Goal: Find specific page/section: Find specific page/section

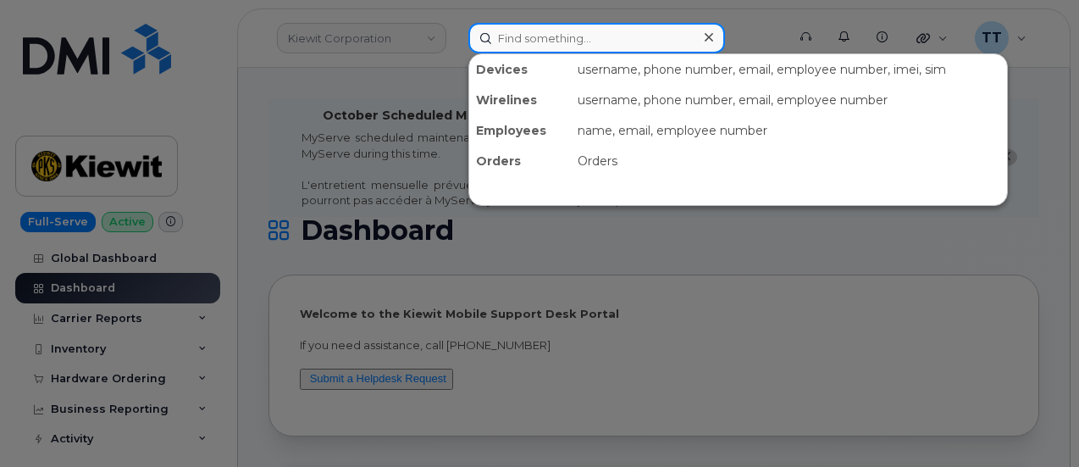
click at [506, 44] on input at bounding box center [596, 38] width 257 height 30
paste input "[PHONE_NUMBER]"
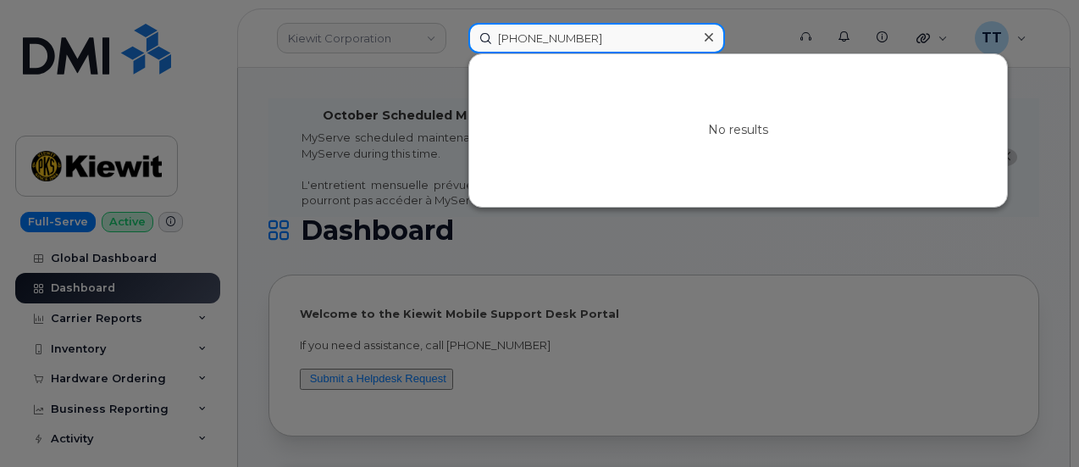
type input "[PHONE_NUMBER]"
click at [497, 38] on input "[PHONE_NUMBER]" at bounding box center [596, 38] width 257 height 30
click at [498, 38] on input "[PHONE_NUMBER]" at bounding box center [596, 38] width 257 height 30
paste input "[PHONE_NUMBER]"
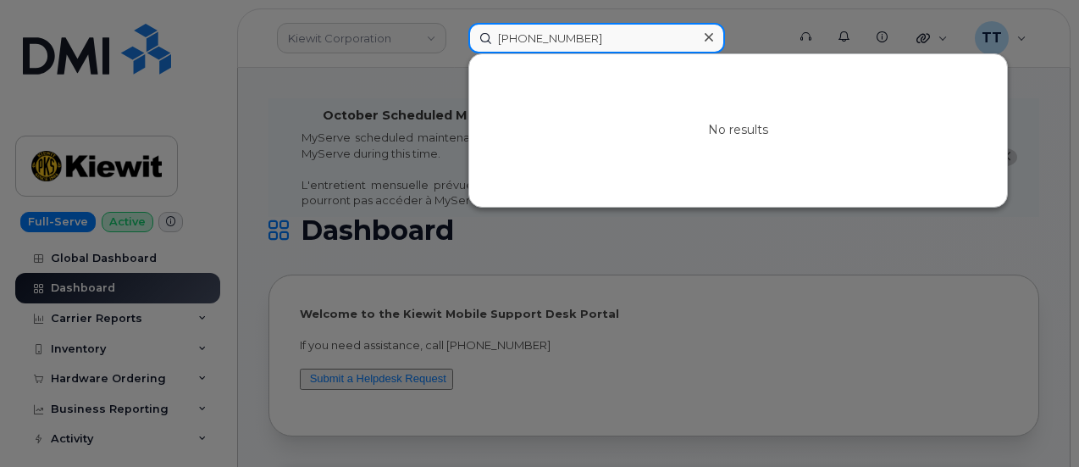
type input "[PHONE_NUMBER]"
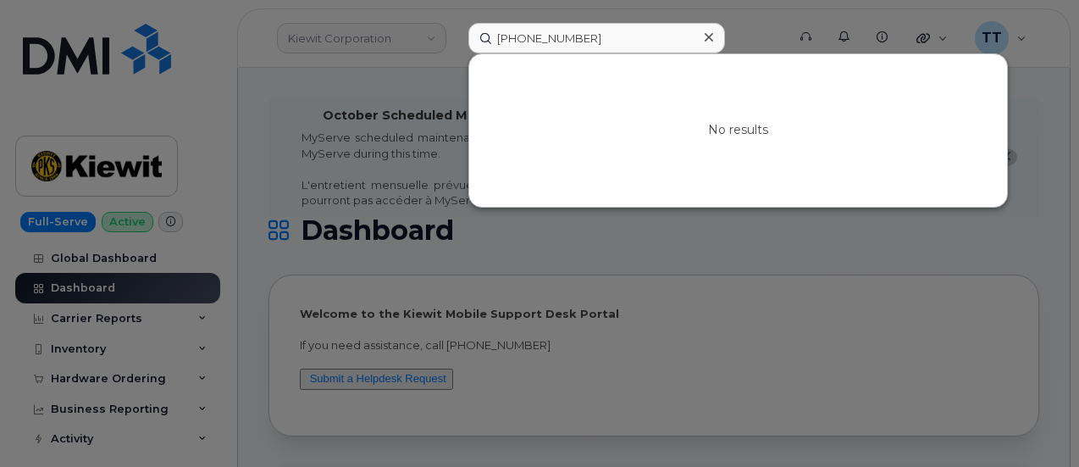
click at [708, 41] on icon at bounding box center [708, 37] width 8 height 14
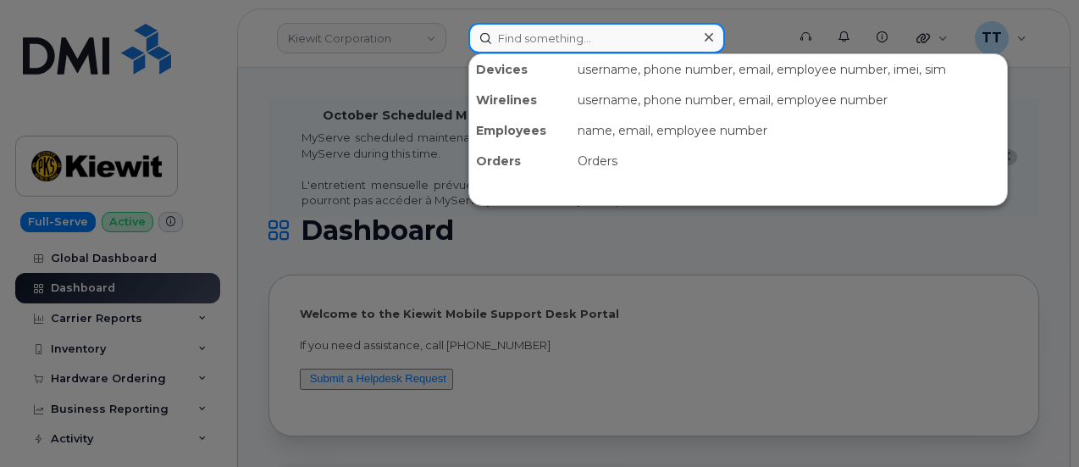
click at [528, 48] on input at bounding box center [596, 38] width 257 height 30
paste input "551-341-0409"
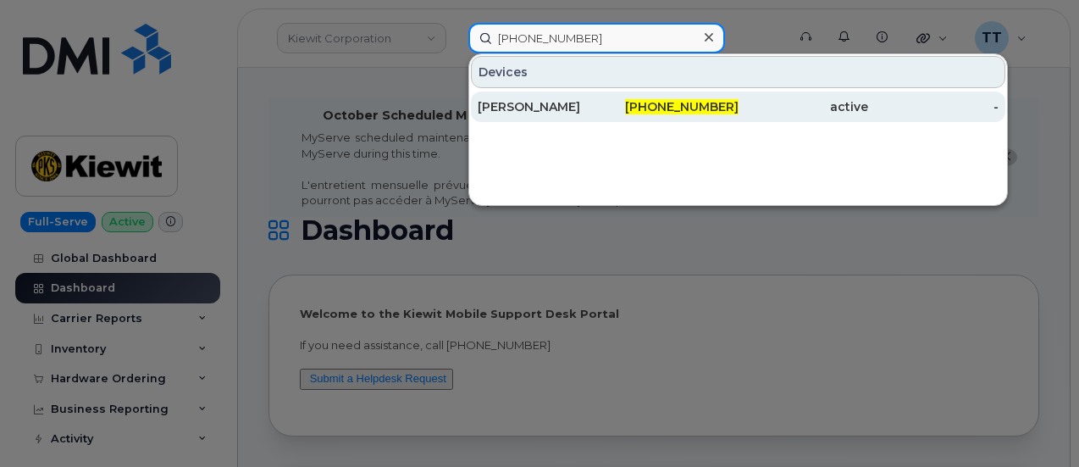
type input "551-341-0409"
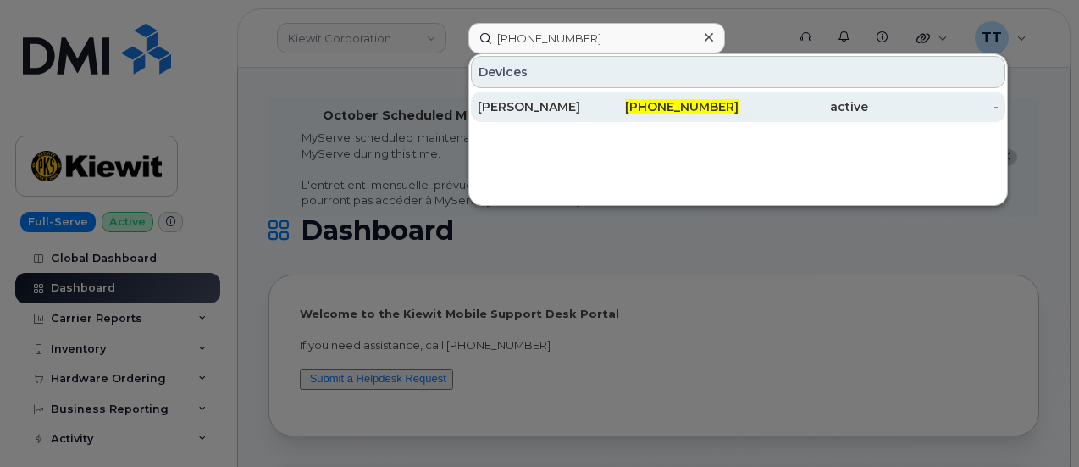
click at [546, 107] on div "Samuel Zarzuela" at bounding box center [543, 106] width 130 height 17
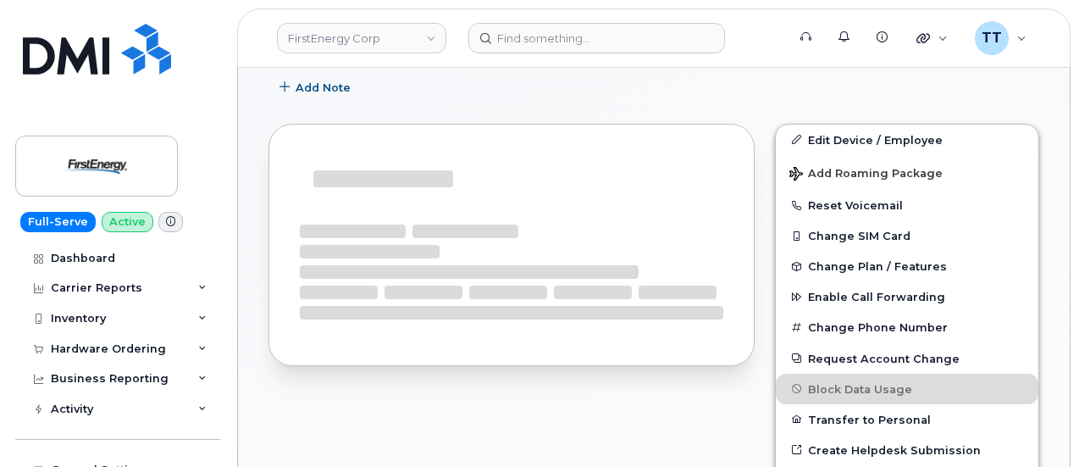
scroll to position [593, 0]
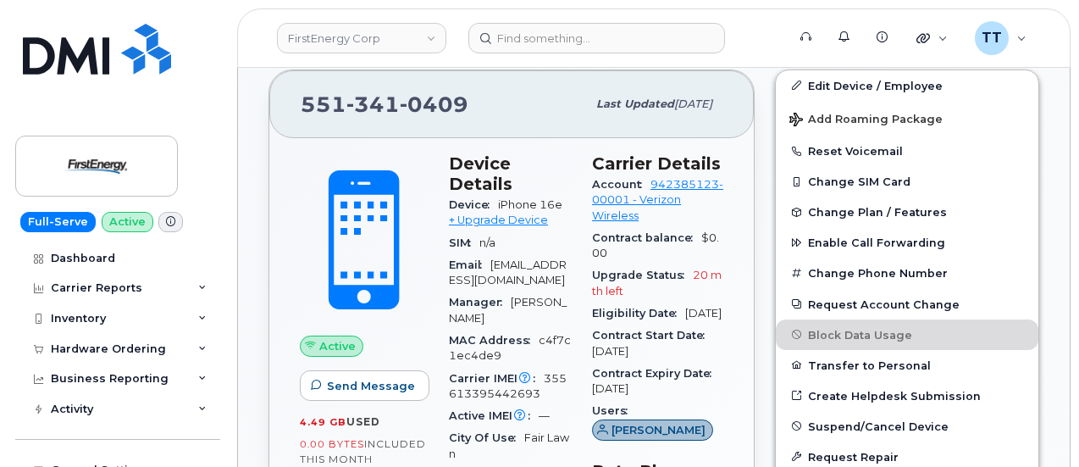
click at [515, 199] on span "iPhone 16e" at bounding box center [530, 204] width 64 height 13
copy div "Device iPhone 16e + Upgrade Device"
click at [489, 389] on span "355613395442693" at bounding box center [508, 386] width 118 height 28
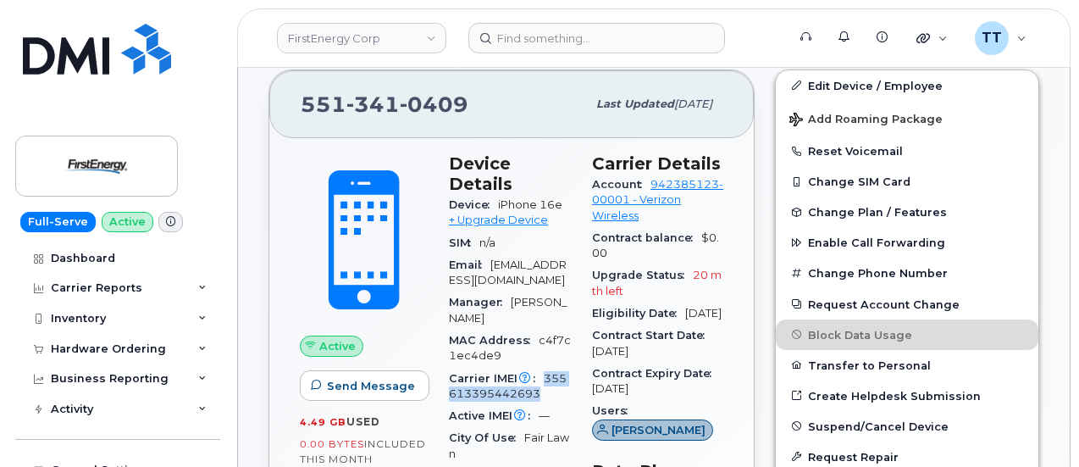
click at [489, 389] on span "355613395442693" at bounding box center [508, 386] width 118 height 28
click at [483, 377] on span "Carrier IMEI Carrier IMEI is reported during the last billing cycle or change o…" at bounding box center [496, 378] width 95 height 13
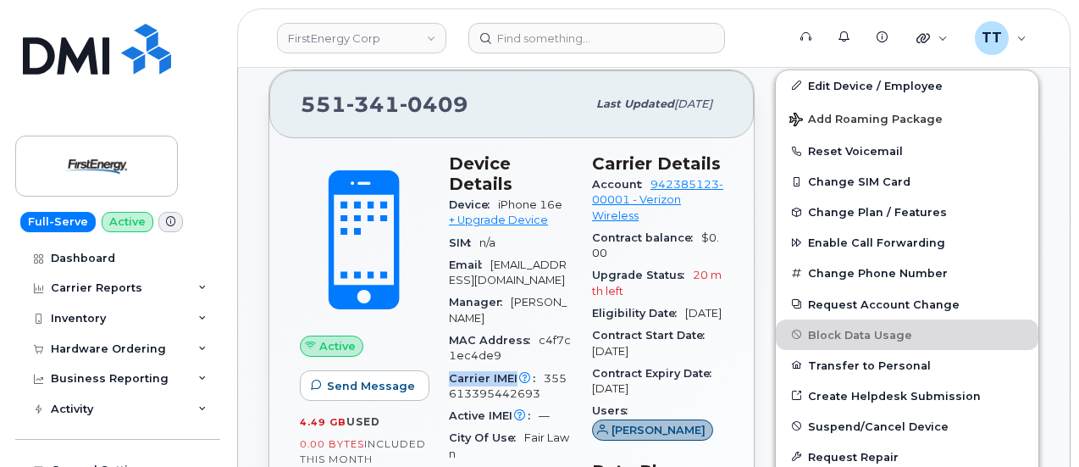
click at [483, 377] on span "Carrier IMEI Carrier IMEI is reported during the last billing cycle or change o…" at bounding box center [496, 378] width 95 height 13
drag, startPoint x: 535, startPoint y: 389, endPoint x: 441, endPoint y: 377, distance: 94.7
copy div "Carrier IMEI Carrier IMEI is reported during the last billing cycle or change o…"
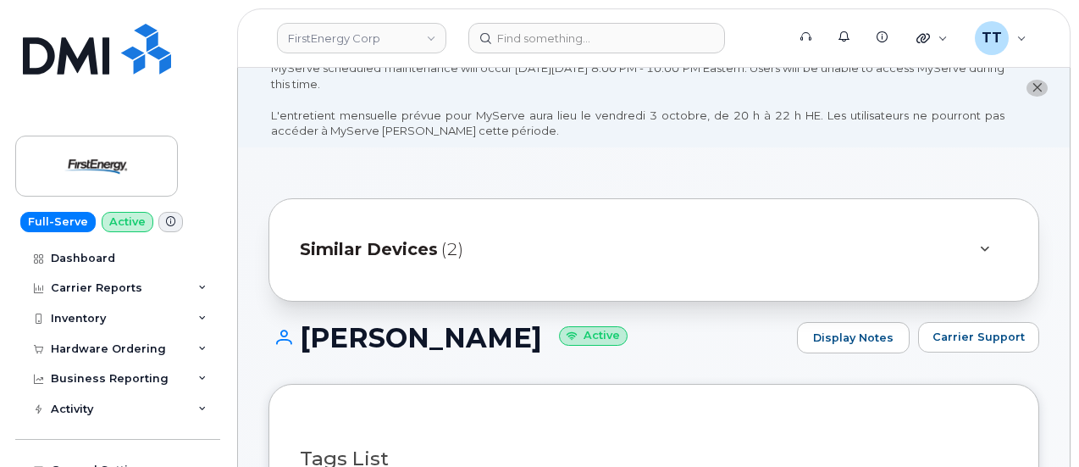
scroll to position [0, 0]
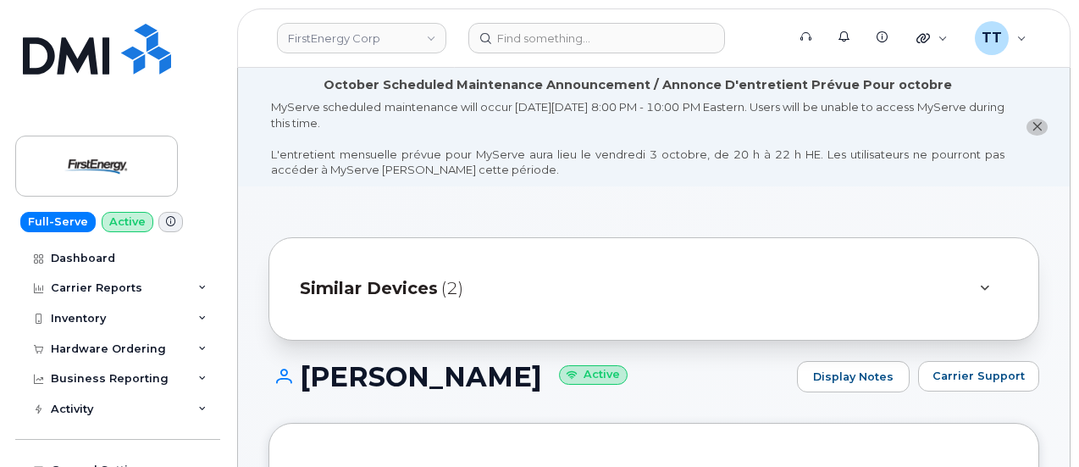
click at [431, 290] on span "Similar Devices" at bounding box center [369, 288] width 138 height 25
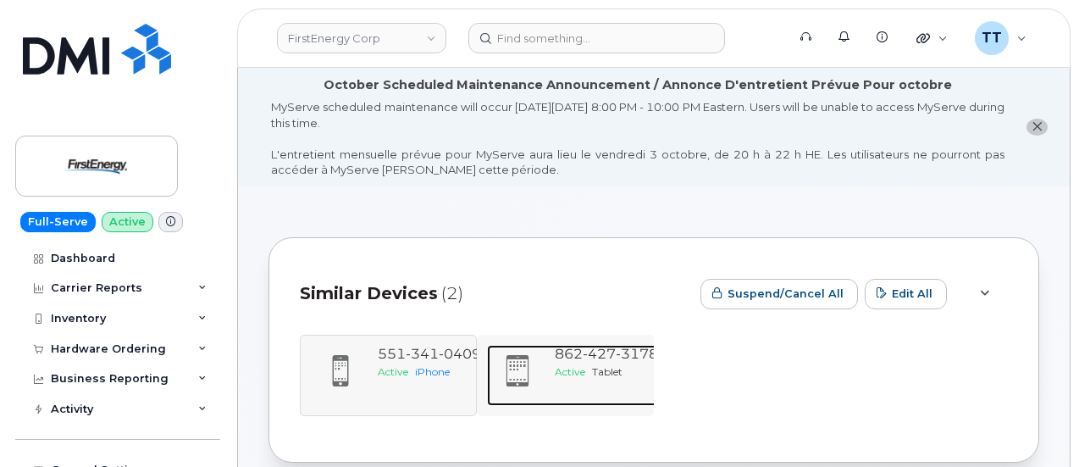
click at [599, 367] on span "Tablet" at bounding box center [607, 371] width 30 height 13
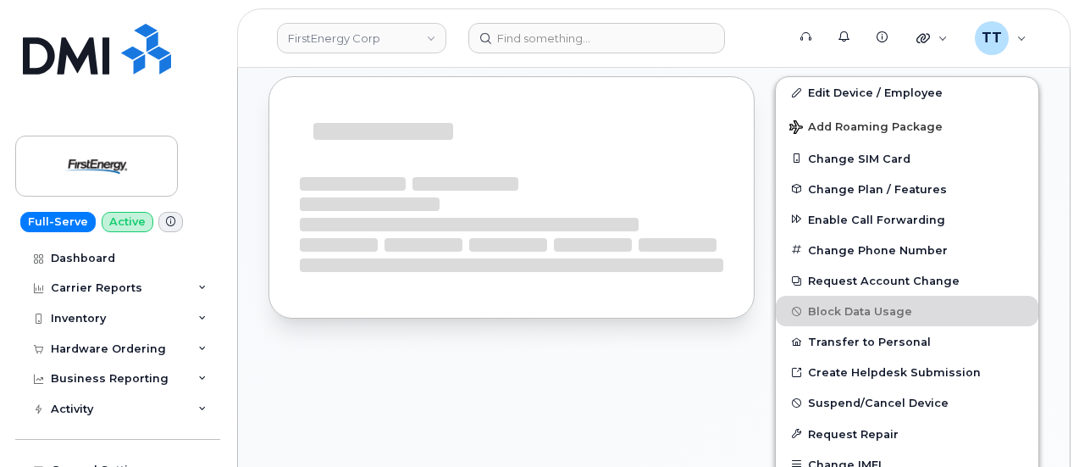
scroll to position [586, 0]
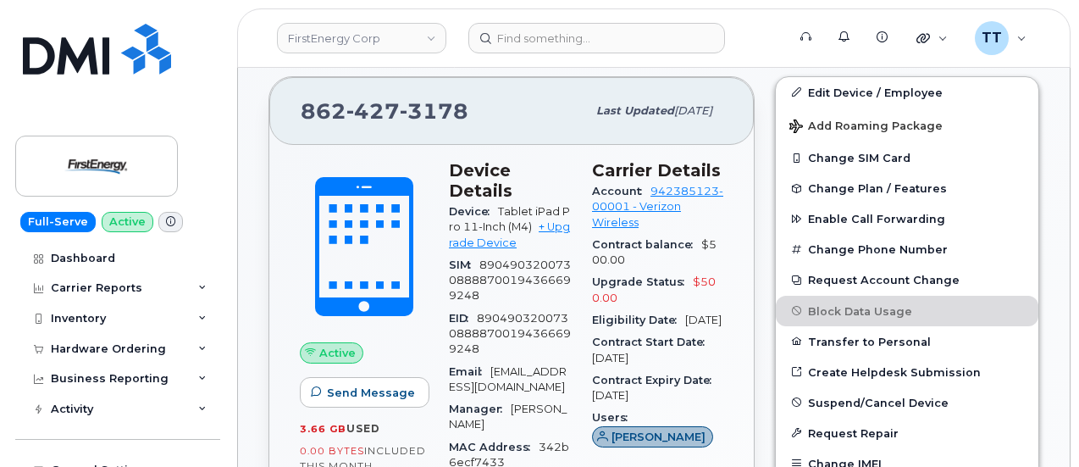
click at [517, 207] on span "Tablet iPad Pro 11-Inch (M4)" at bounding box center [509, 219] width 121 height 28
copy div "Device Tablet iPad Pro 11-Inch (M4) + Upgrade Device"
click at [391, 111] on span "427" at bounding box center [372, 110] width 53 height 25
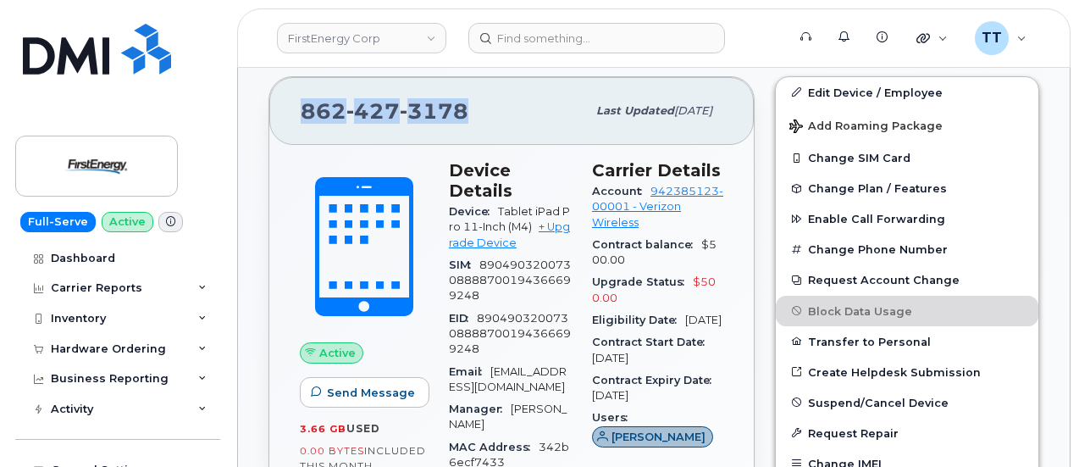
click at [391, 111] on span "427" at bounding box center [372, 110] width 53 height 25
copy span "862 427 3178"
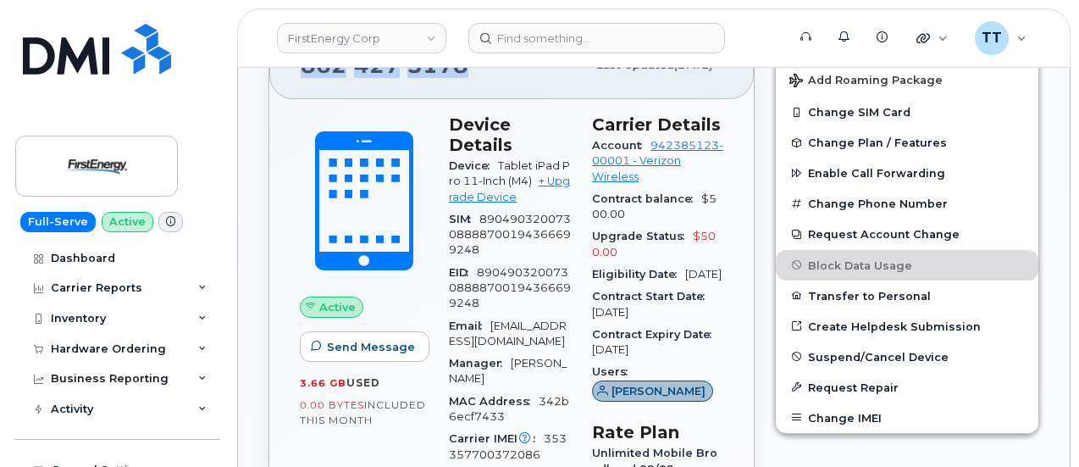
scroll to position [671, 0]
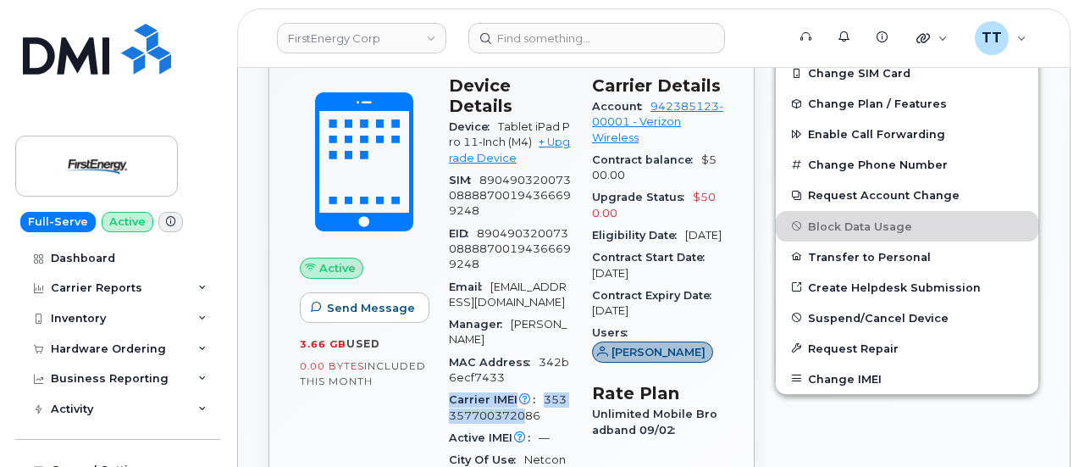
drag, startPoint x: 480, startPoint y: 400, endPoint x: 516, endPoint y: 406, distance: 36.9
drag, startPoint x: 516, startPoint y: 406, endPoint x: 535, endPoint y: 414, distance: 20.1
click at [535, 414] on div "Carrier IMEI Carrier IMEI is reported during the last billing cycle or change o…" at bounding box center [510, 408] width 123 height 38
drag, startPoint x: 538, startPoint y: 412, endPoint x: 449, endPoint y: 400, distance: 90.6
click at [449, 400] on div "Carrier IMEI Carrier IMEI is reported during the last billing cycle or change o…" at bounding box center [510, 408] width 123 height 38
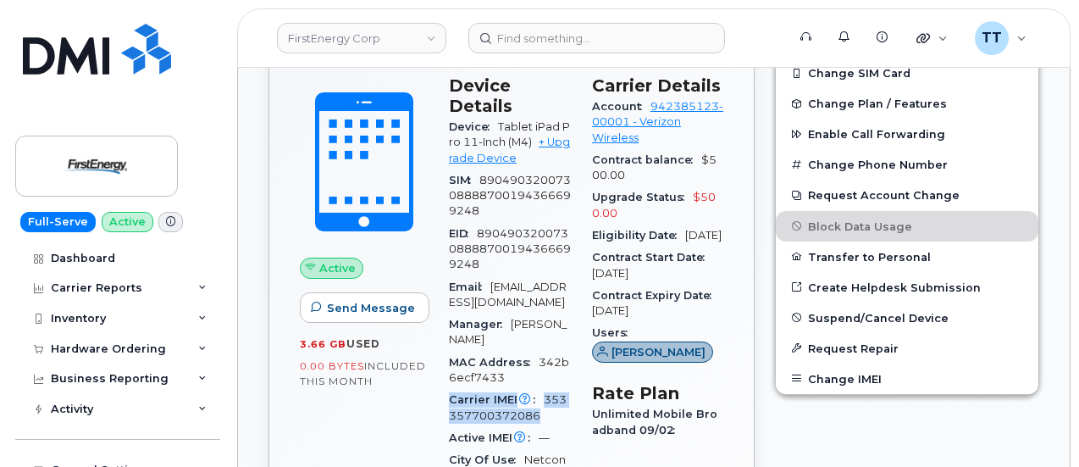
copy div "Carrier IMEI Carrier IMEI is reported during the last billing cycle or change o…"
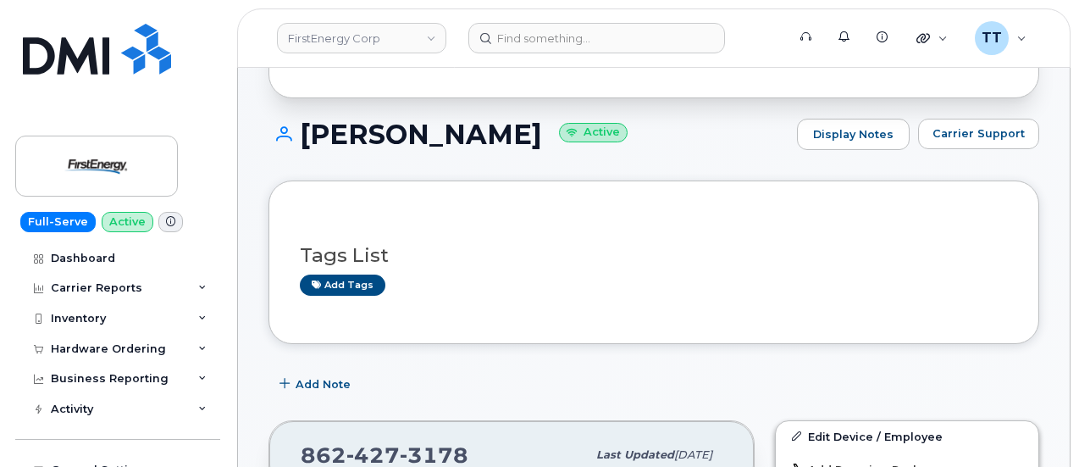
scroll to position [163, 0]
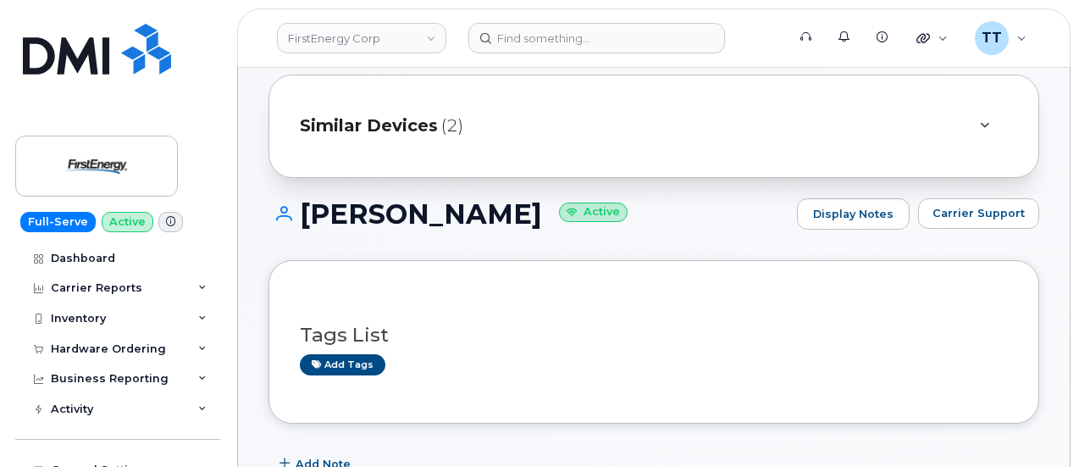
click at [357, 212] on h1 "Samuel Zarzuela Active" at bounding box center [528, 214] width 520 height 30
click at [361, 212] on h1 "Samuel Zarzuela Active" at bounding box center [528, 214] width 520 height 30
click at [367, 209] on h1 "Samuel Zarzuela Active" at bounding box center [528, 214] width 520 height 30
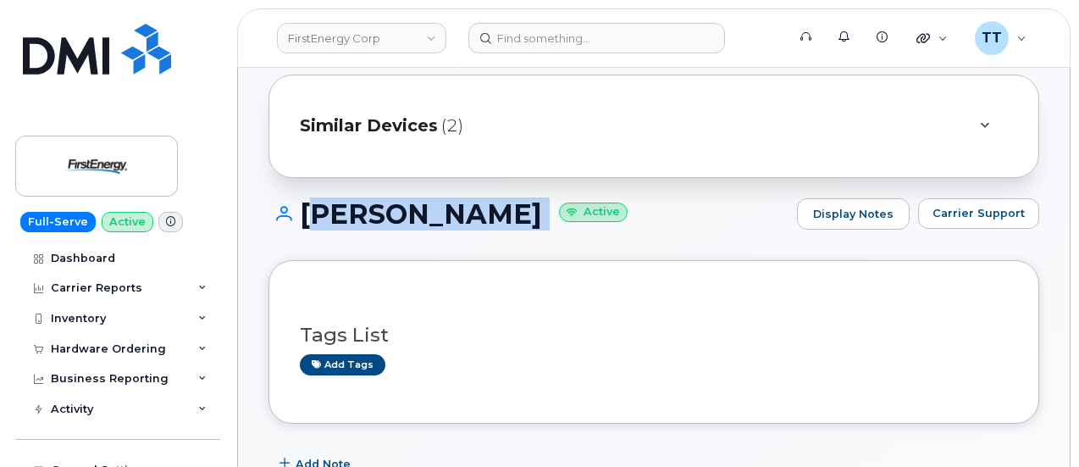
click at [367, 209] on h1 "Samuel Zarzuela Active" at bounding box center [528, 214] width 520 height 30
copy h1 "[PERSON_NAME]"
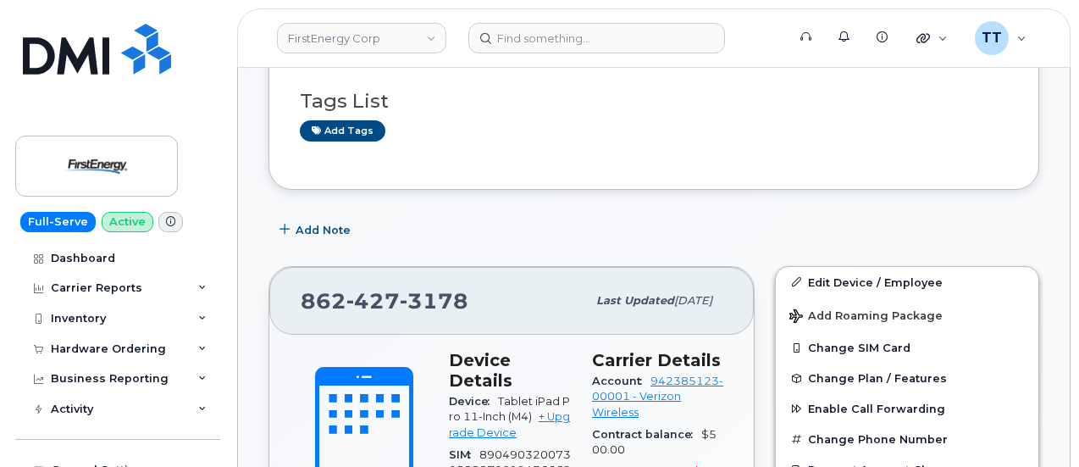
scroll to position [501, 0]
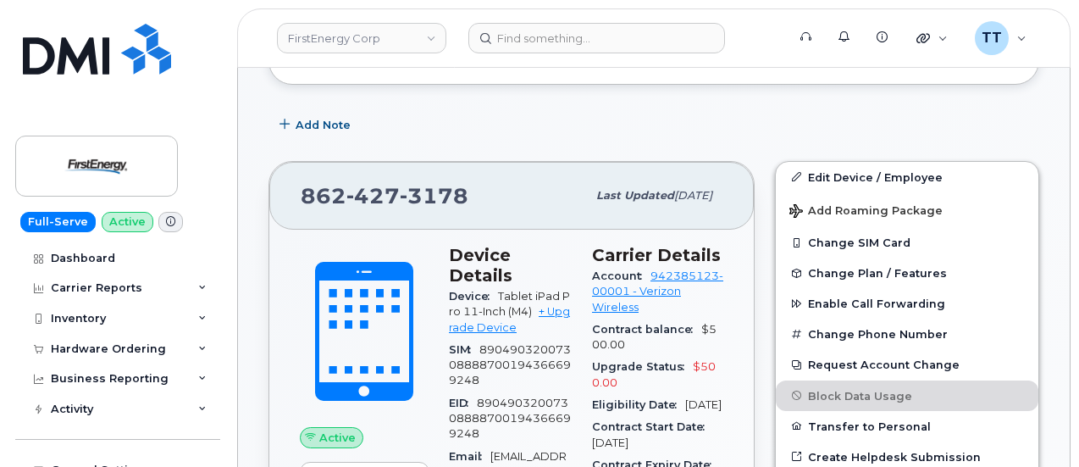
click at [410, 202] on span "3178" at bounding box center [434, 195] width 69 height 25
copy span "862 427 3178"
click at [484, 196] on div "862 427 3178" at bounding box center [443, 196] width 285 height 36
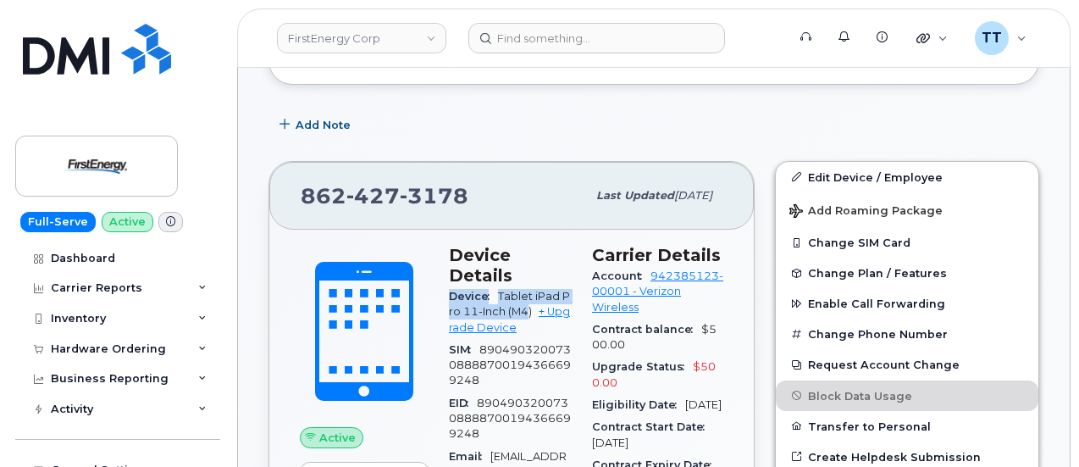
drag, startPoint x: 448, startPoint y: 291, endPoint x: 525, endPoint y: 308, distance: 78.9
click at [525, 308] on div "Device Tablet iPad Pro 11-Inch (M4) + Upgrade Device" at bounding box center [510, 311] width 123 height 53
copy div "Device Tablet iPad Pro 11-Inch (M4"
click at [384, 186] on span "427" at bounding box center [372, 195] width 53 height 25
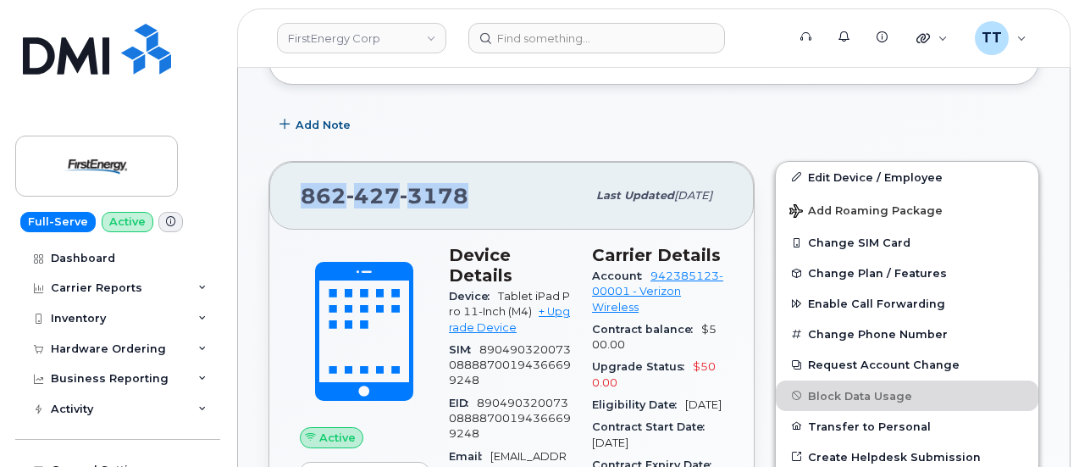
click at [384, 186] on span "427" at bounding box center [372, 195] width 53 height 25
copy span "862 427 3178"
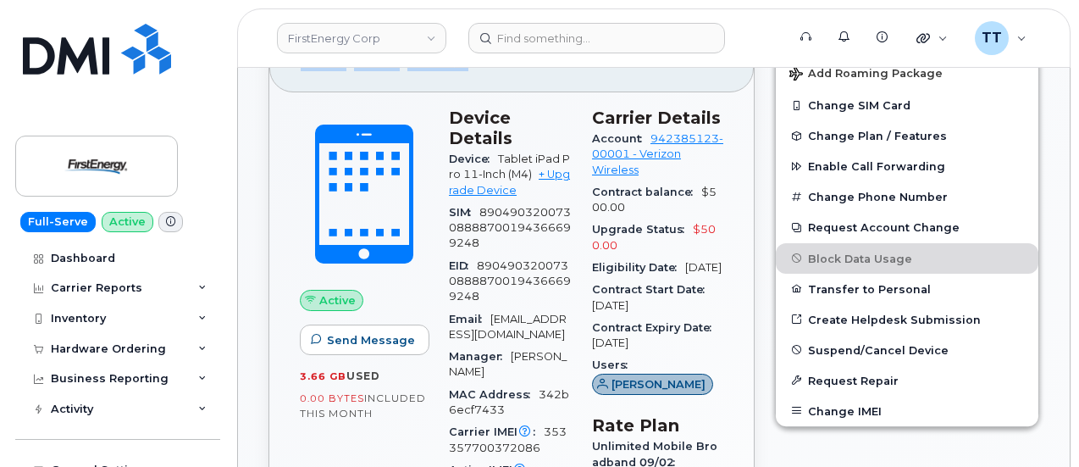
scroll to position [755, 0]
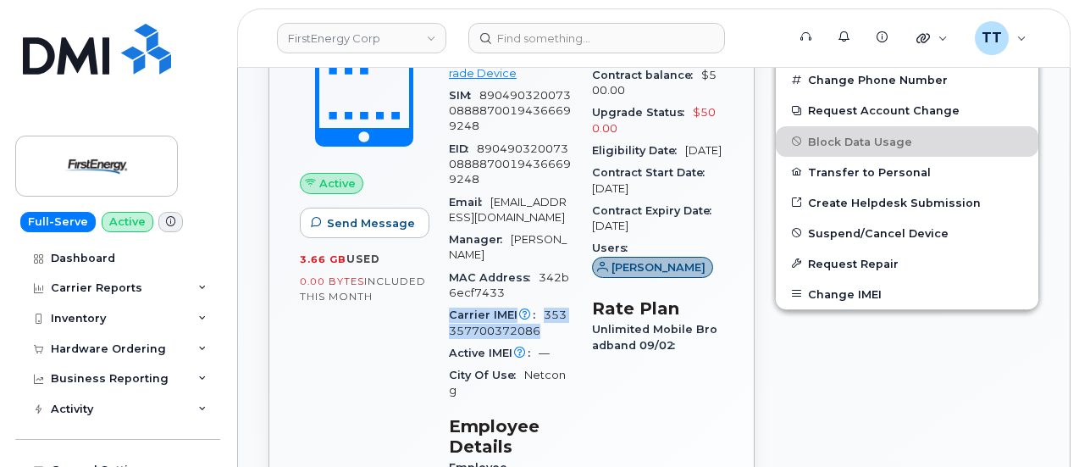
drag, startPoint x: 449, startPoint y: 314, endPoint x: 551, endPoint y: 328, distance: 103.5
click at [551, 328] on div "Carrier IMEI Carrier IMEI is reported during the last billing cycle or change o…" at bounding box center [510, 323] width 123 height 38
copy div "Carrier IMEI Carrier IMEI is reported during the last billing cycle or change o…"
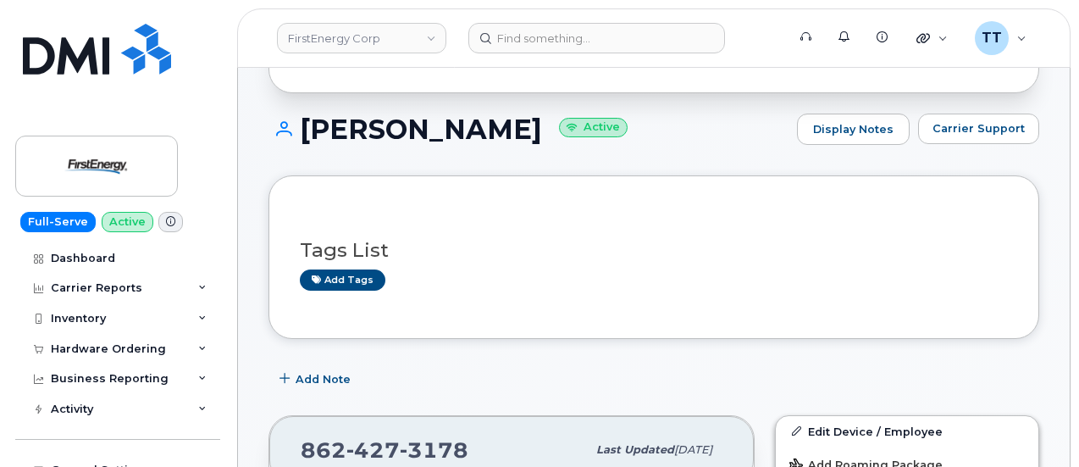
scroll to position [78, 0]
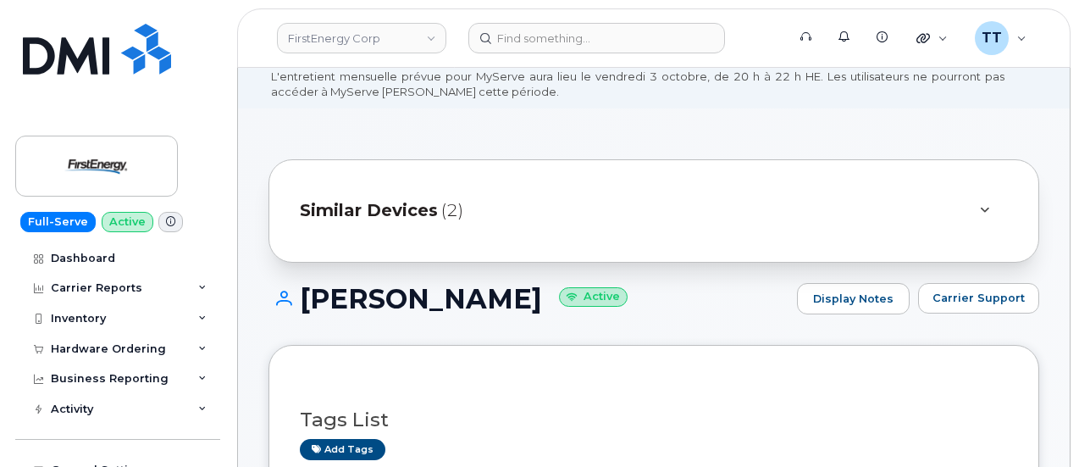
click at [423, 209] on span "Similar Devices" at bounding box center [369, 210] width 138 height 25
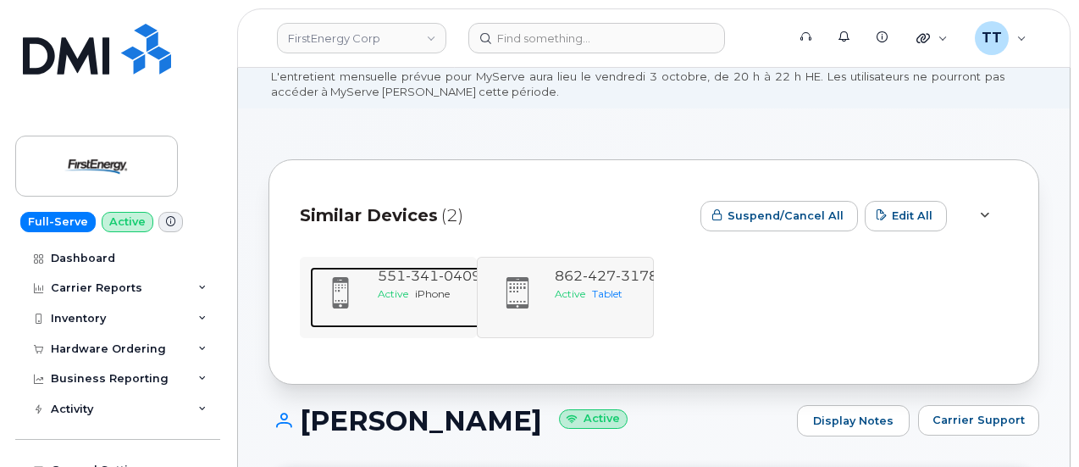
click at [418, 277] on span "341" at bounding box center [422, 276] width 33 height 16
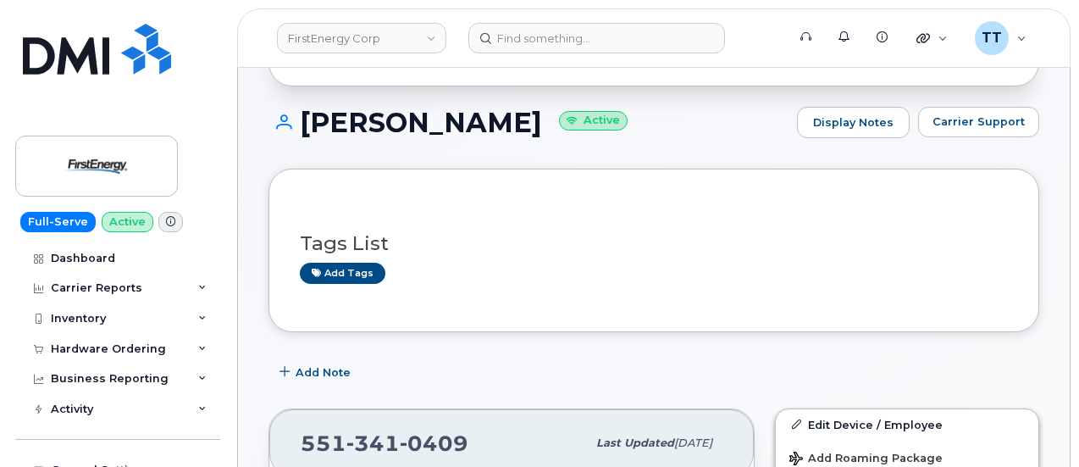
scroll to position [593, 0]
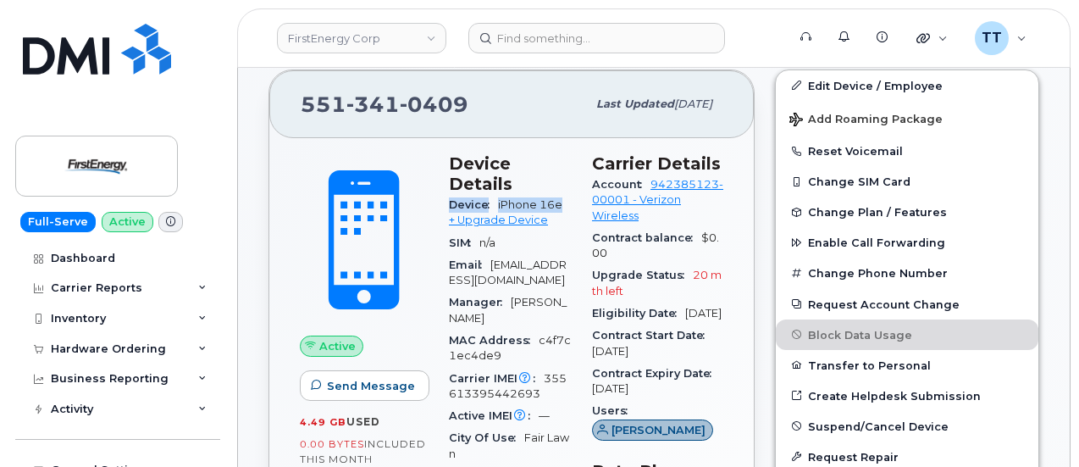
drag, startPoint x: 447, startPoint y: 201, endPoint x: 574, endPoint y: 202, distance: 127.0
copy div "Device iPhone 16e"
click at [357, 97] on span "341" at bounding box center [372, 103] width 53 height 25
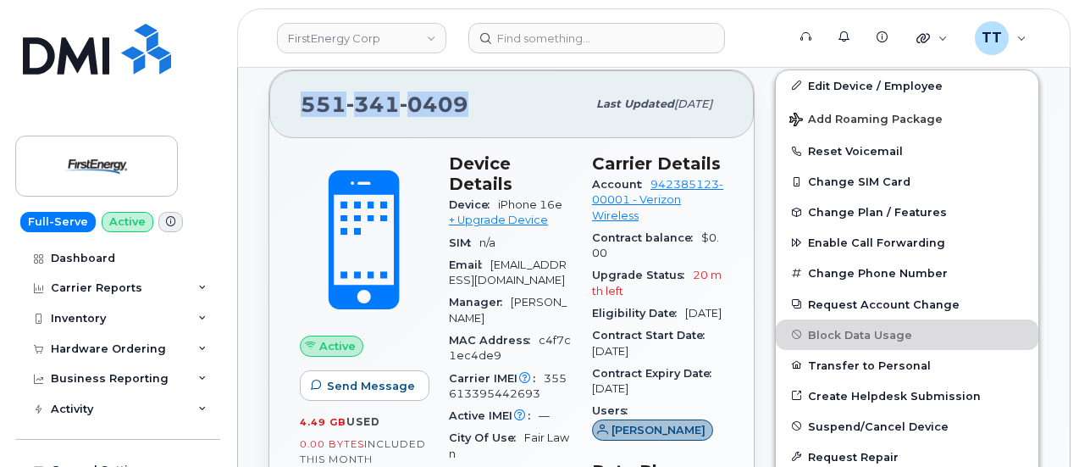
click at [357, 97] on span "341" at bounding box center [372, 103] width 53 height 25
copy span "551 341 0409"
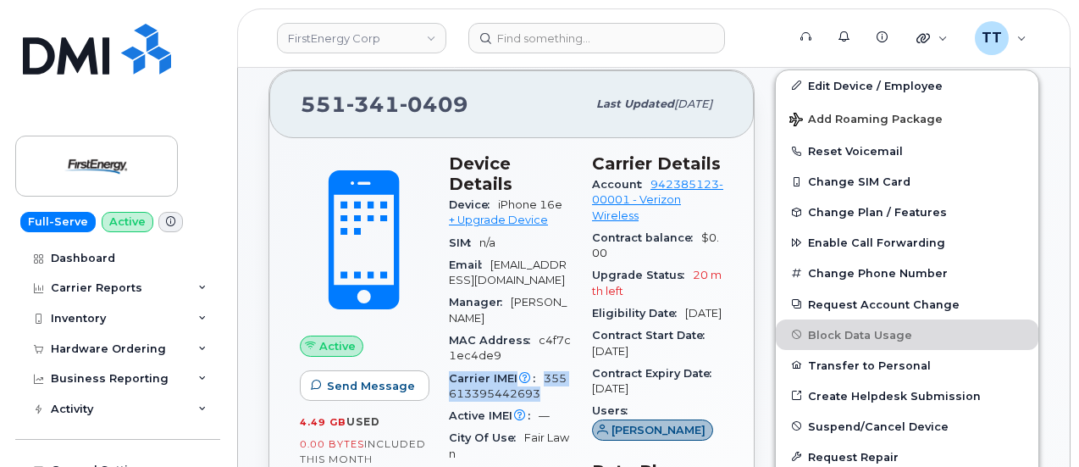
drag, startPoint x: 449, startPoint y: 376, endPoint x: 533, endPoint y: 390, distance: 85.9
click at [533, 390] on div "Carrier IMEI Carrier IMEI is reported during the last billing cycle or change o…" at bounding box center [510, 386] width 123 height 38
copy div "Carrier IMEI Carrier IMEI is reported during the last billing cycle or change o…"
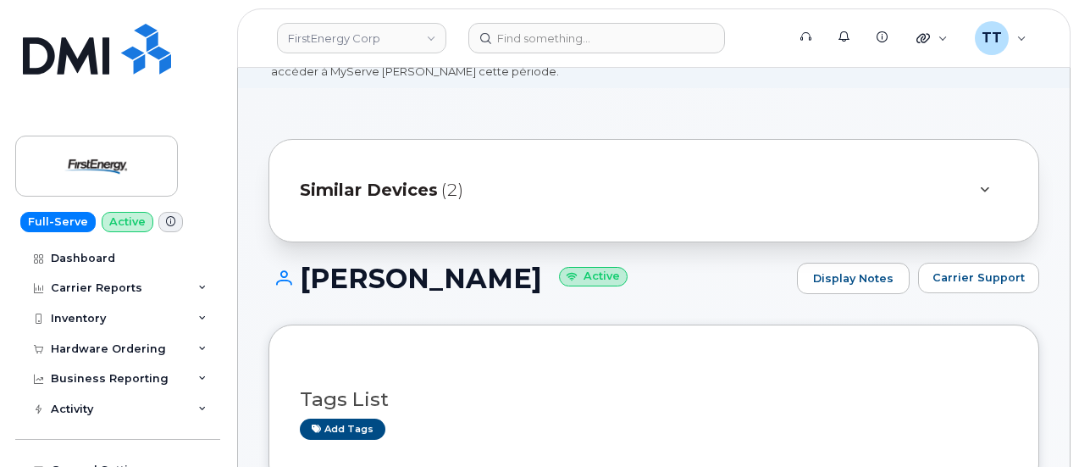
scroll to position [0, 0]
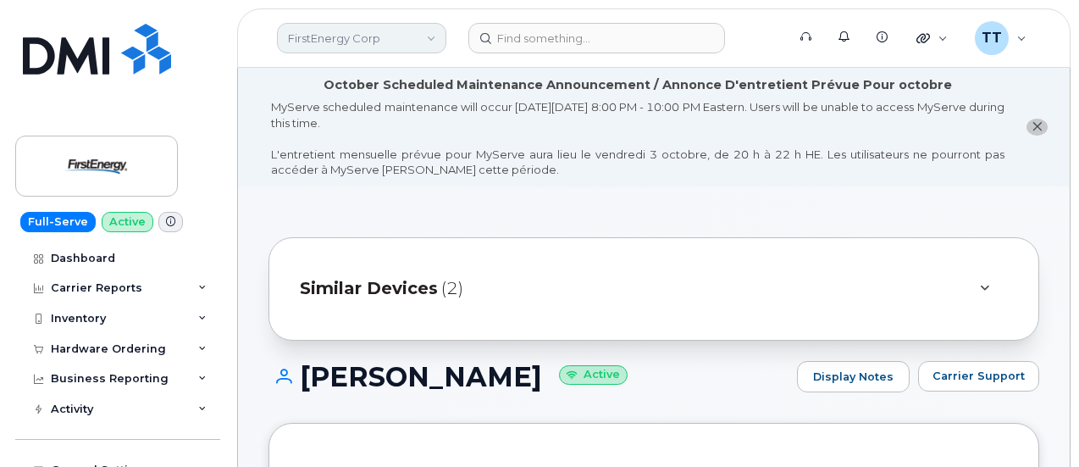
click at [334, 45] on link "FirstEnergy Corp" at bounding box center [361, 38] width 169 height 30
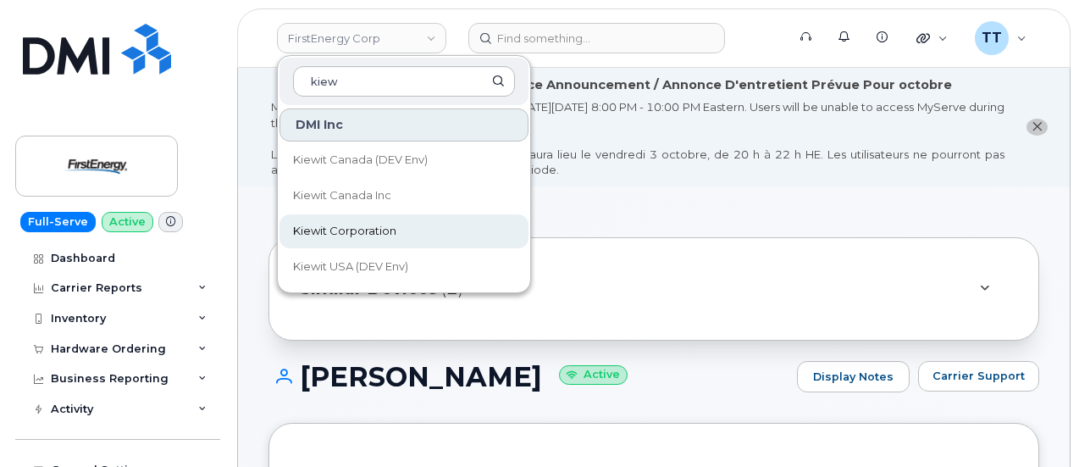
type input "kiew"
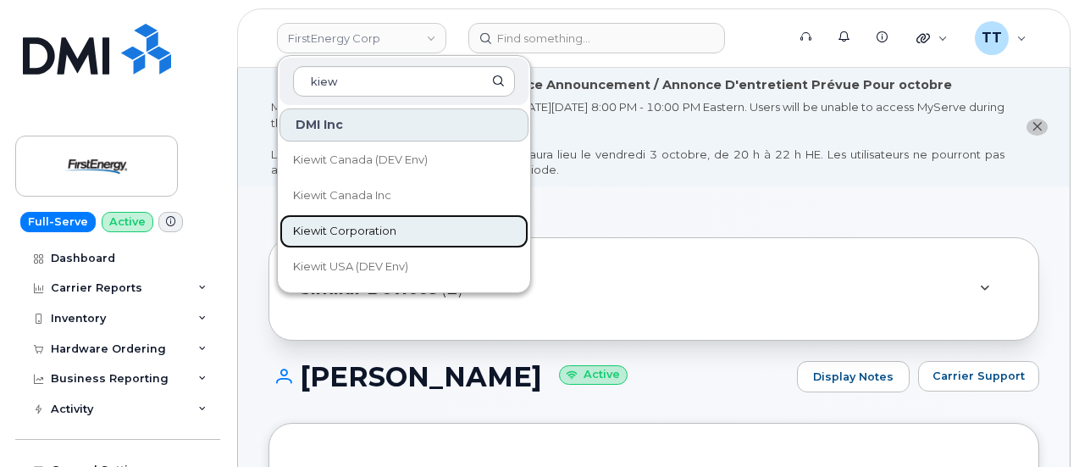
click at [373, 226] on span "Kiewit Corporation" at bounding box center [344, 231] width 103 height 17
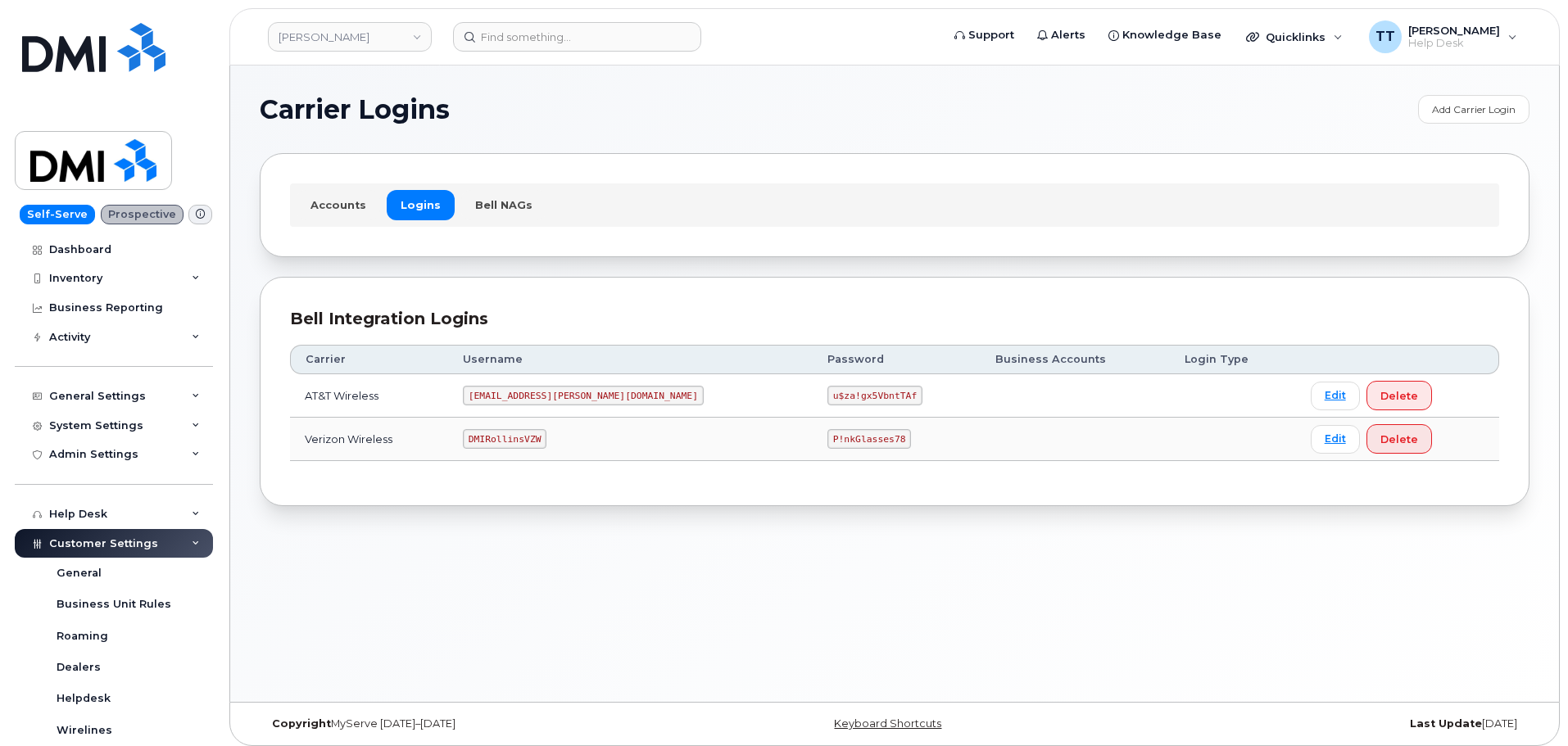
click at [537, 396] on code "MS-Rollins@dminc.com" at bounding box center [583, 396] width 241 height 19
copy code "MS-Rollins@dminc.com"
click at [828, 402] on code "u$za!gx5VbntTAf" at bounding box center [875, 396] width 95 height 19
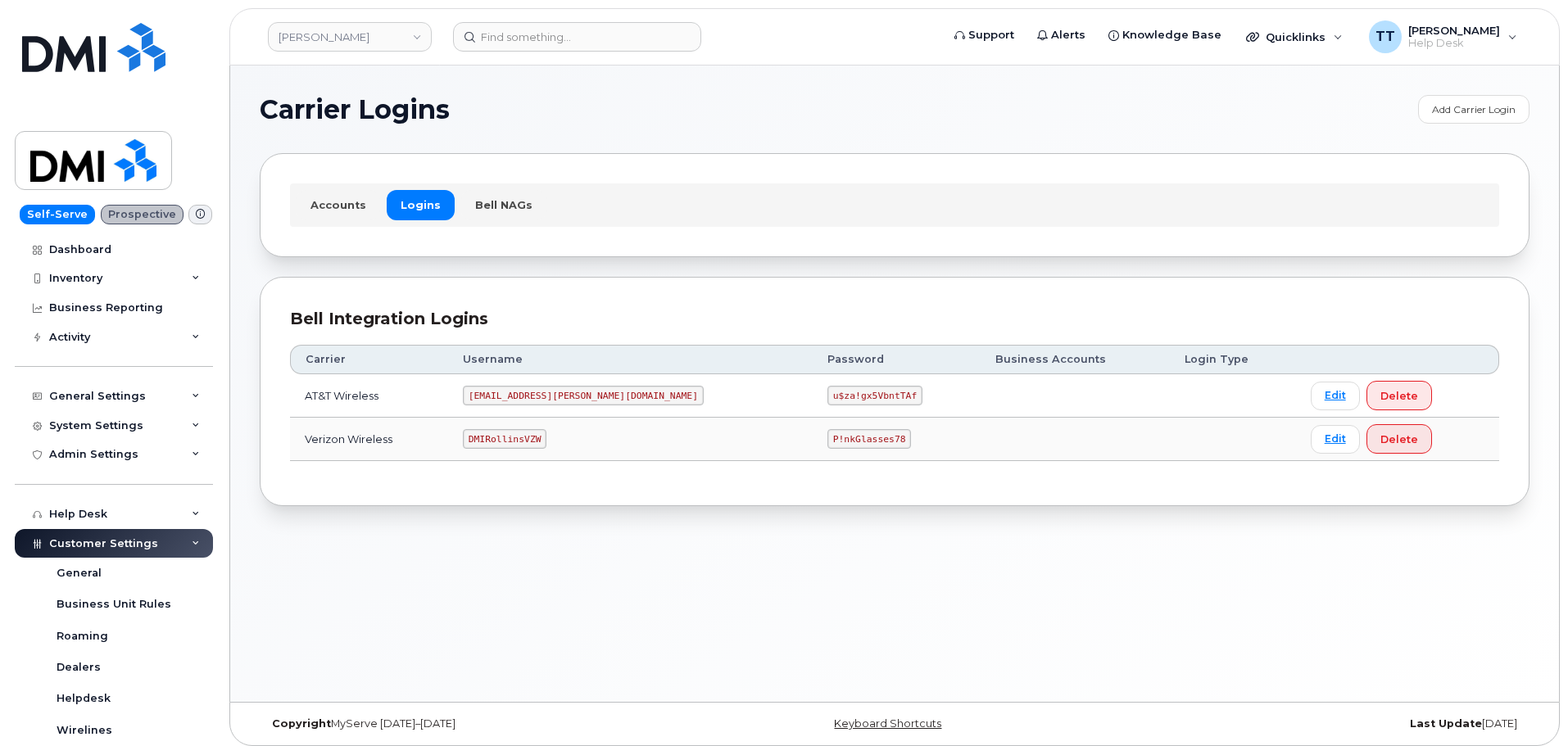
click at [828, 399] on code "u$za!gx5VbntTAf" at bounding box center [875, 396] width 95 height 19
copy code "u$za!gx5VbntTAf"
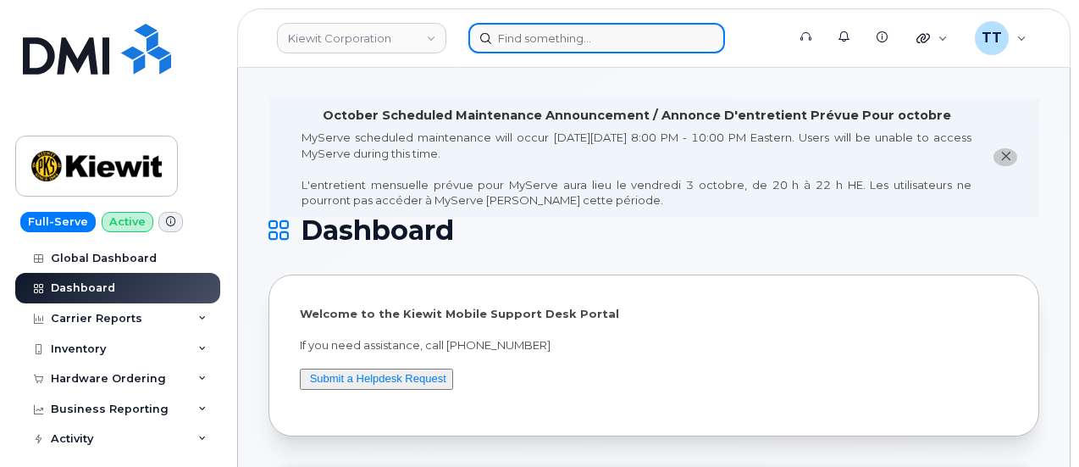
click at [560, 40] on input at bounding box center [596, 38] width 257 height 30
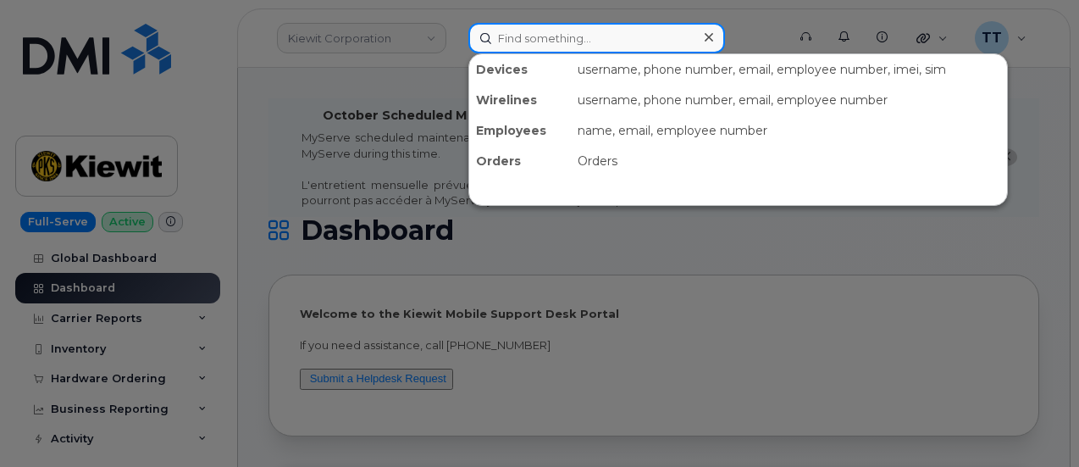
paste input "510-368-8483"
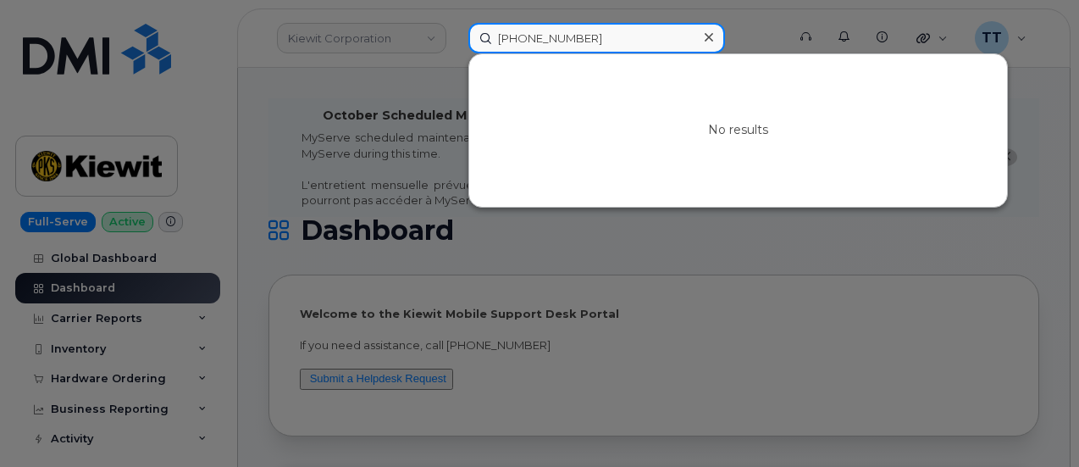
click at [545, 37] on input "510-368-8483" at bounding box center [596, 38] width 257 height 30
type input "510-368-8483"
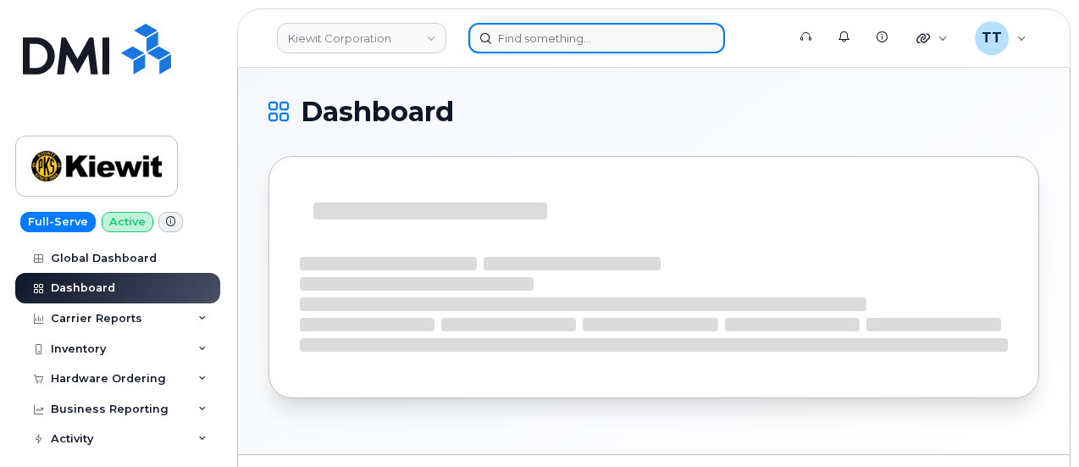
click at [505, 45] on input at bounding box center [596, 38] width 257 height 30
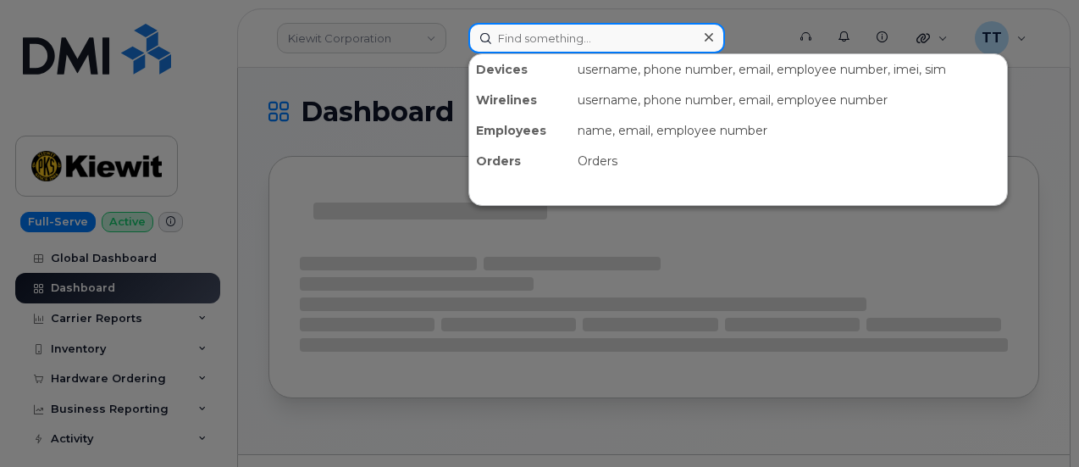
paste input "306-270-0809"
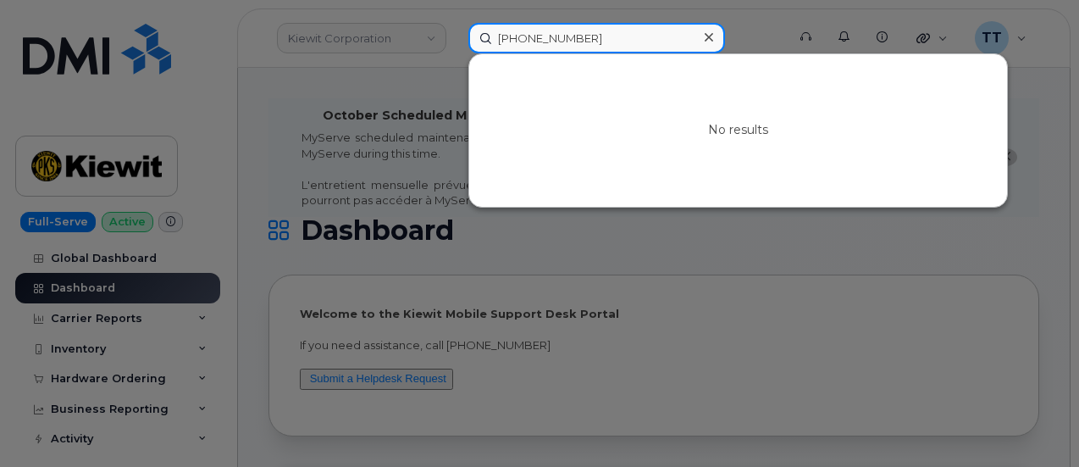
type input "306-270-0809"
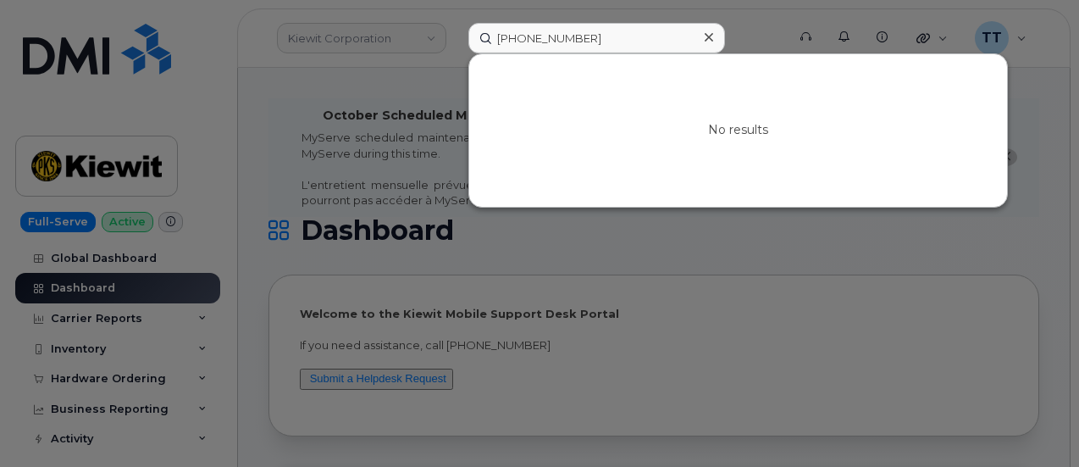
click at [511, 41] on input "[PHONE_NUMBER]" at bounding box center [596, 38] width 257 height 30
click at [511, 41] on input "510-368-8483" at bounding box center [596, 38] width 257 height 30
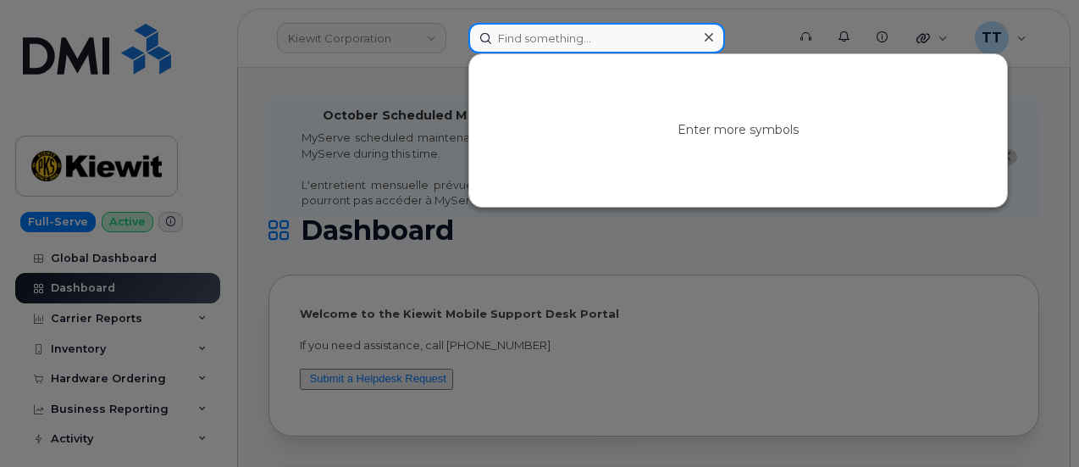
paste input "[PERSON_NAME]"
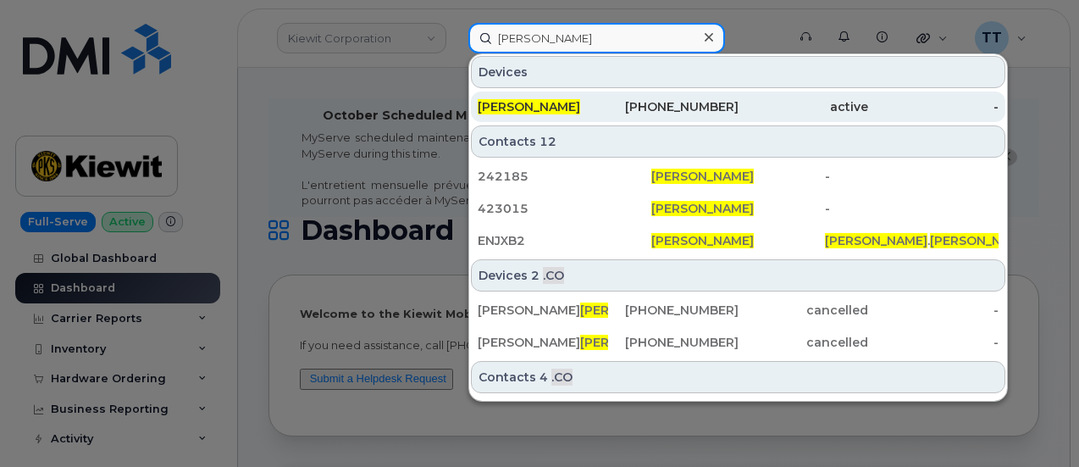
type input "[PERSON_NAME]"
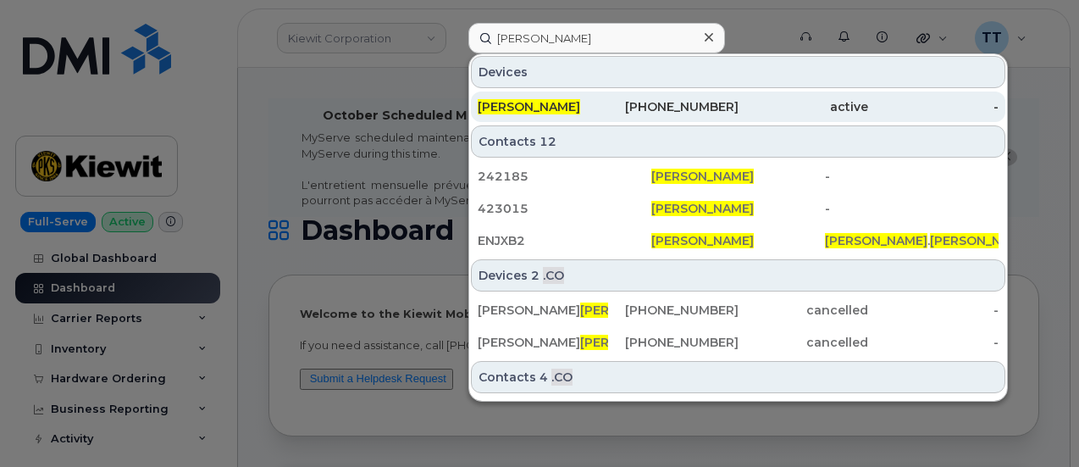
click at [596, 100] on div "[PERSON_NAME]" at bounding box center [543, 106] width 130 height 17
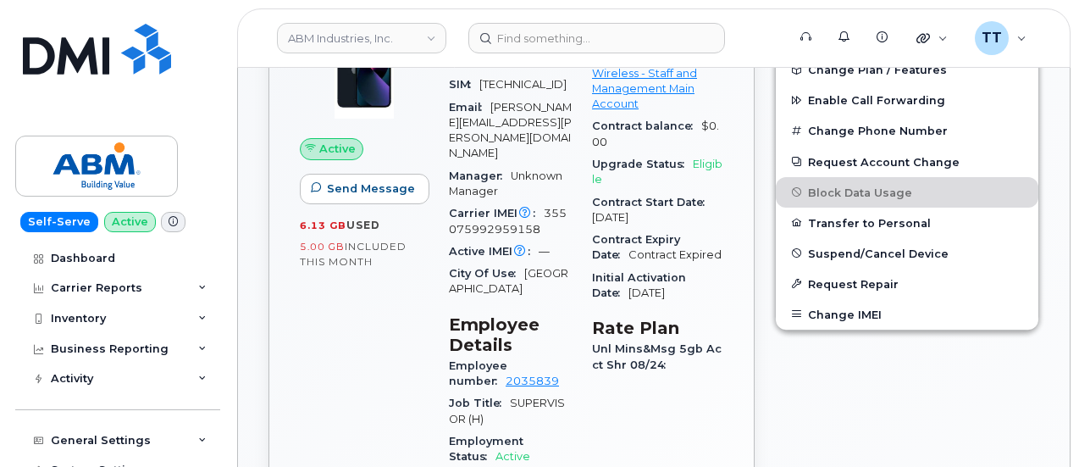
scroll to position [339, 0]
